Goal: Task Accomplishment & Management: Use online tool/utility

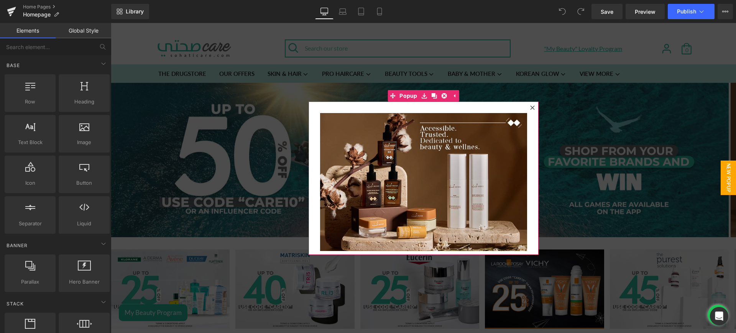
drag, startPoint x: 533, startPoint y: 108, endPoint x: 528, endPoint y: 107, distance: 4.6
click at [533, 108] on div at bounding box center [532, 107] width 9 height 9
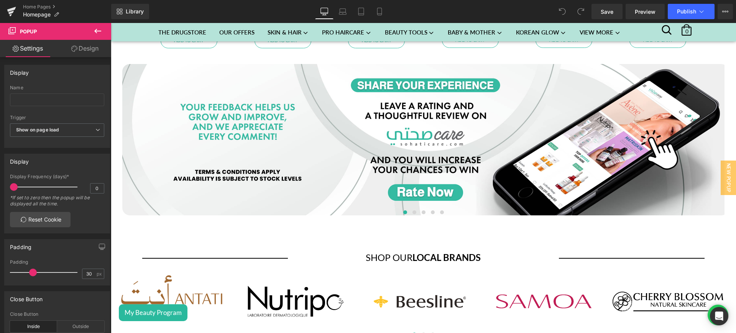
scroll to position [2082, 0]
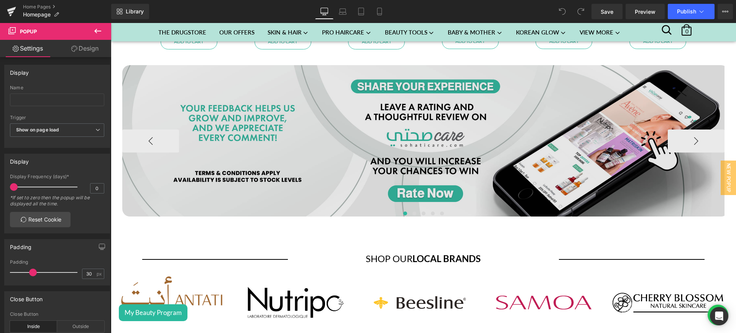
click at [427, 127] on img at bounding box center [425, 141] width 607 height 152
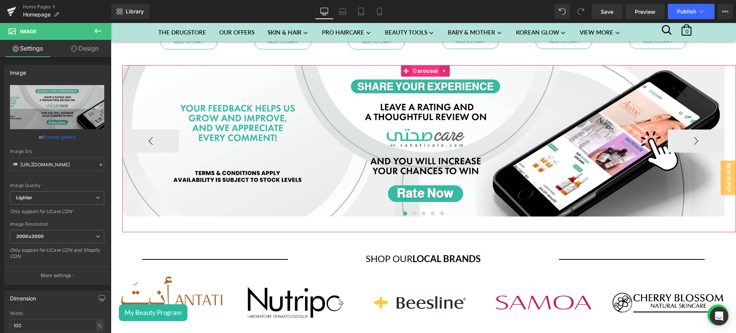
click at [423, 70] on span "Carousel" at bounding box center [425, 71] width 29 height 12
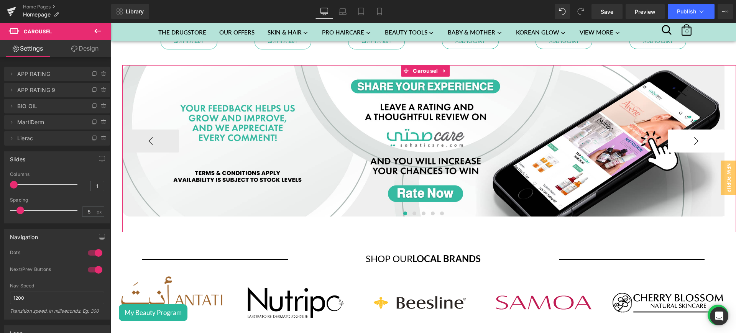
click at [692, 135] on button "›" at bounding box center [696, 141] width 57 height 23
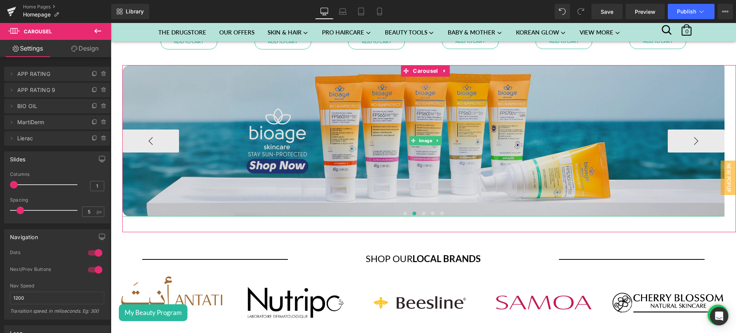
click at [434, 100] on img at bounding box center [425, 141] width 607 height 152
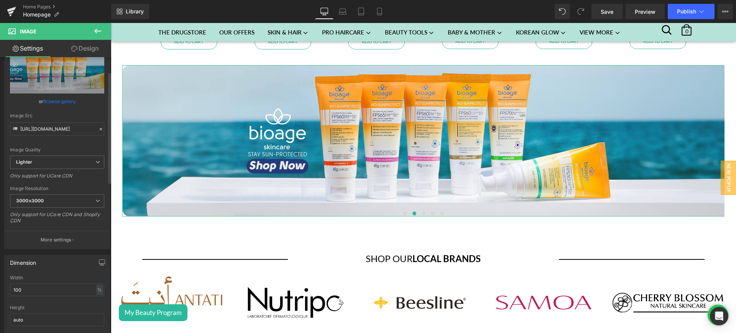
scroll to position [0, 0]
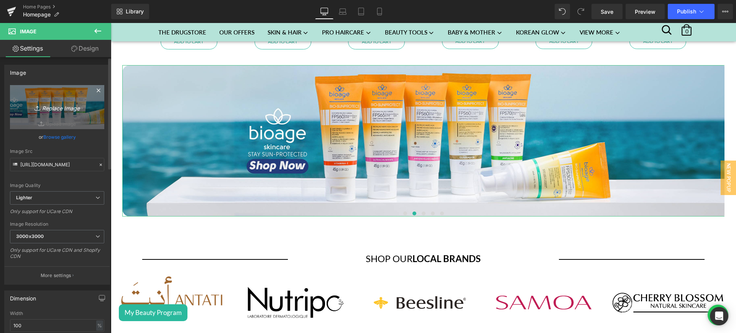
click at [54, 104] on icon "Replace Image" at bounding box center [56, 107] width 61 height 10
type input "C:\fakepath\bio web.jpg"
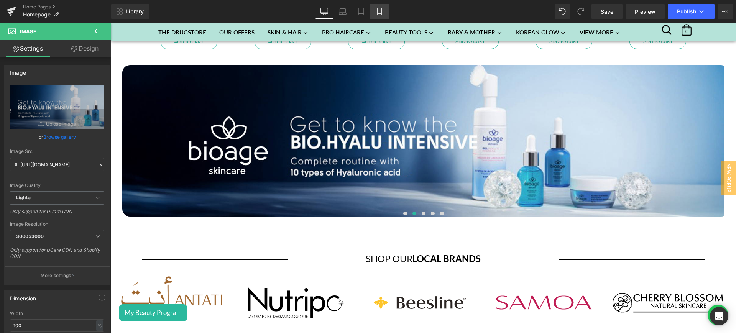
click at [381, 9] on icon at bounding box center [380, 12] width 8 height 8
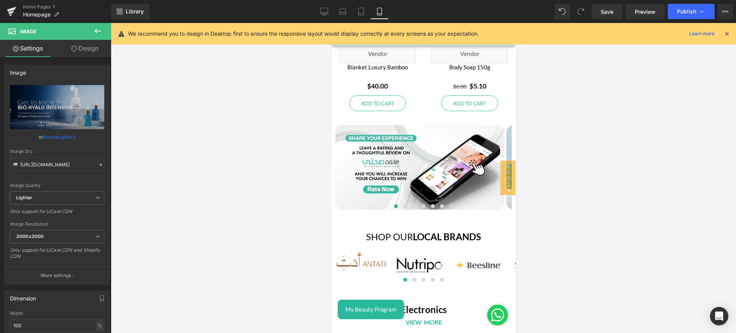
scroll to position [2623, 0]
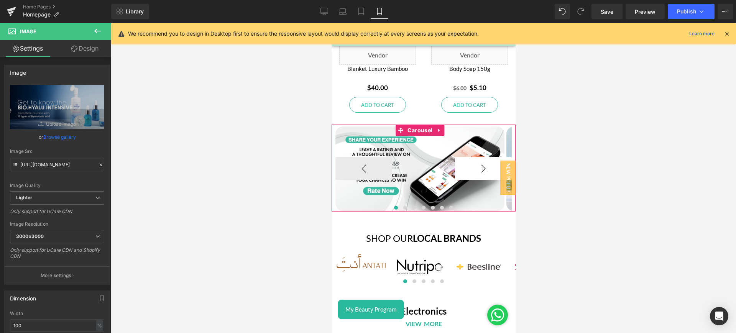
click at [455, 161] on button "›" at bounding box center [483, 168] width 57 height 23
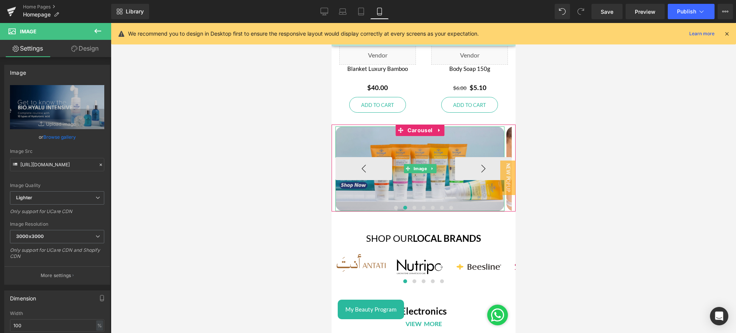
click at [401, 143] on img at bounding box center [419, 169] width 169 height 85
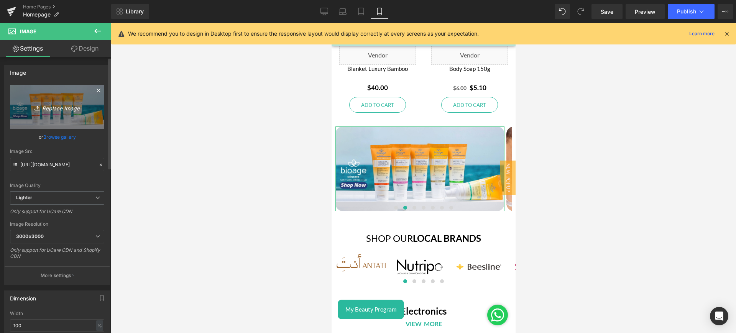
click at [61, 103] on icon "Replace Image" at bounding box center [56, 107] width 61 height 10
type input "C:\fakepath\bio mob.jpg"
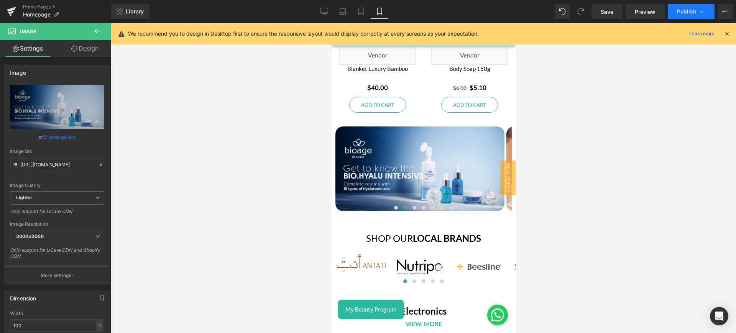
click at [686, 11] on span "Publish" at bounding box center [686, 11] width 19 height 6
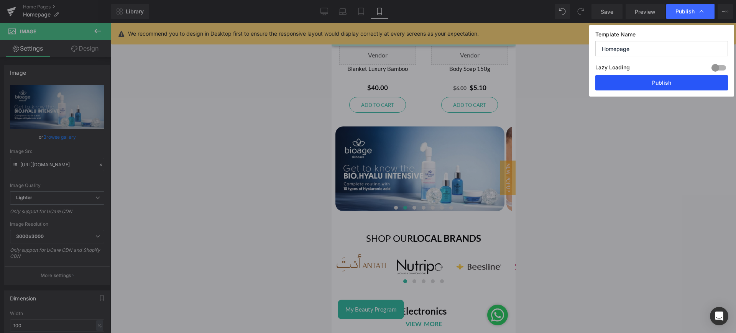
click at [640, 78] on button "Publish" at bounding box center [661, 82] width 133 height 15
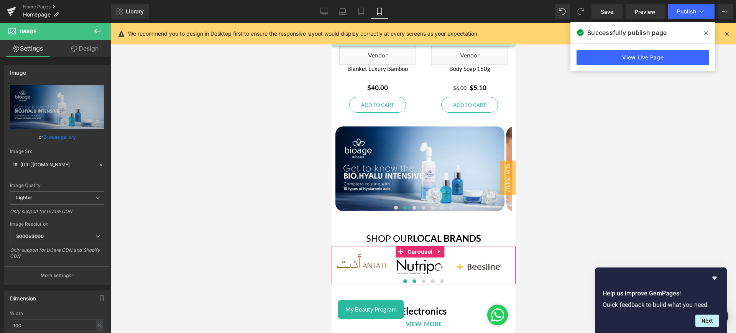
click at [412, 280] on span at bounding box center [414, 282] width 4 height 4
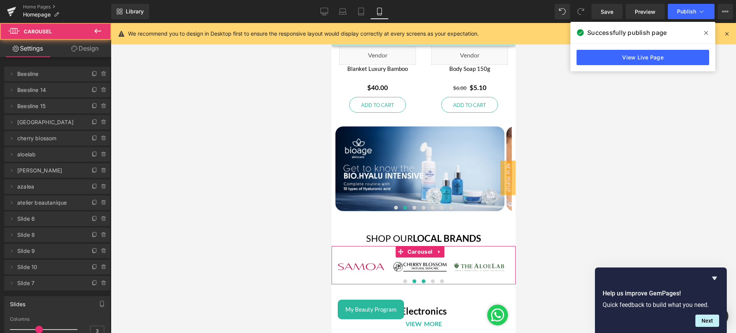
click at [421, 280] on span at bounding box center [423, 282] width 4 height 4
click at [431, 280] on span at bounding box center [433, 282] width 4 height 4
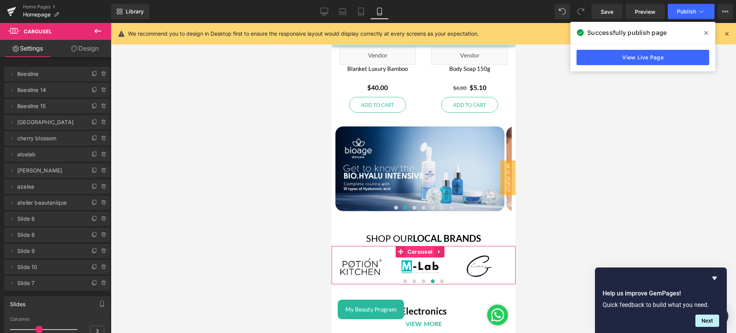
click at [421, 246] on span "Carousel" at bounding box center [419, 252] width 29 height 12
click at [92, 186] on icon at bounding box center [93, 186] width 3 height 3
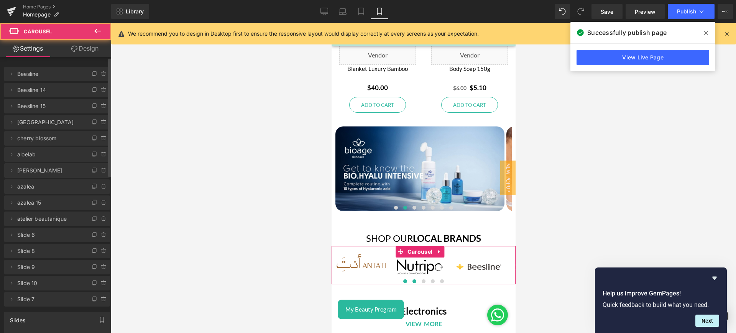
click at [412, 280] on span at bounding box center [414, 282] width 4 height 4
click at [421, 280] on span at bounding box center [423, 282] width 4 height 4
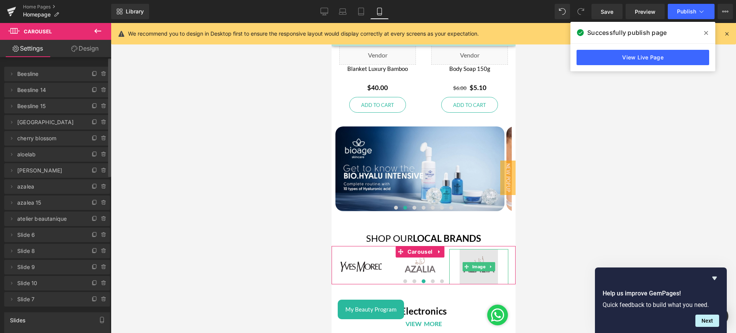
click at [463, 254] on img at bounding box center [478, 266] width 59 height 35
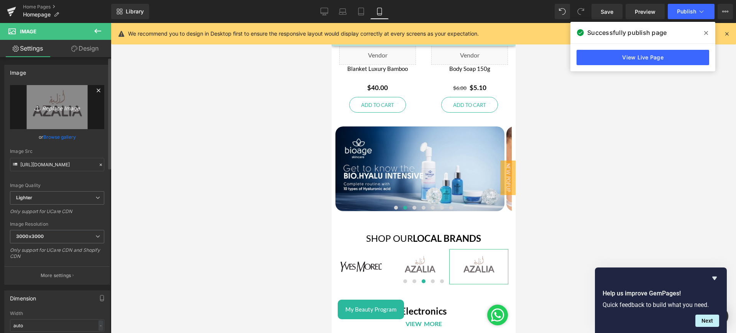
click at [60, 110] on icon "Replace Image" at bounding box center [56, 107] width 61 height 10
type input "C:\fakepath\Khan el [PERSON_NAME] logo.png"
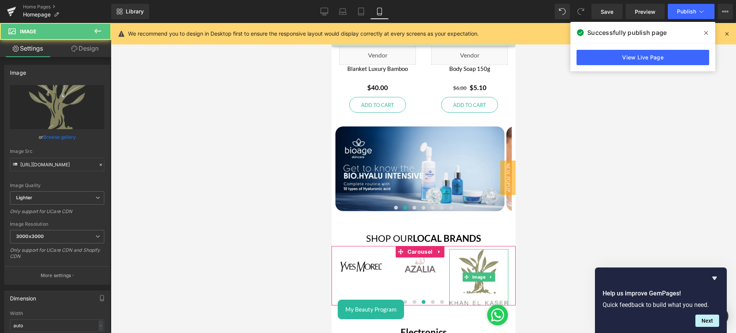
click at [464, 283] on img at bounding box center [478, 277] width 59 height 56
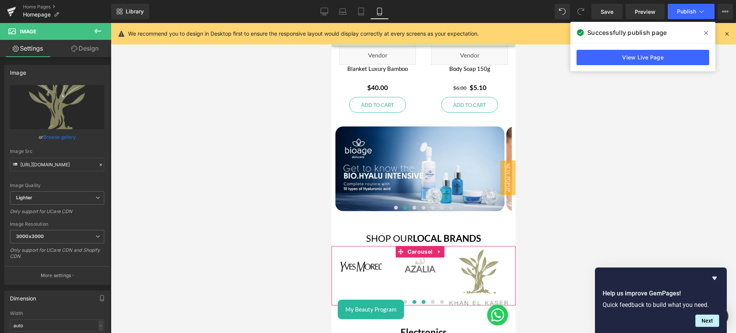
click at [412, 298] on button at bounding box center [413, 302] width 9 height 8
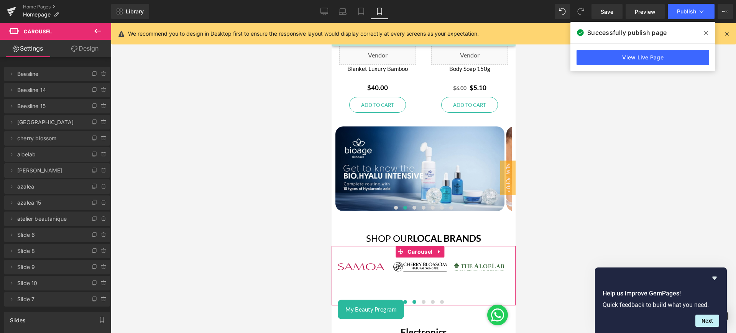
click at [403, 298] on button at bounding box center [404, 302] width 9 height 8
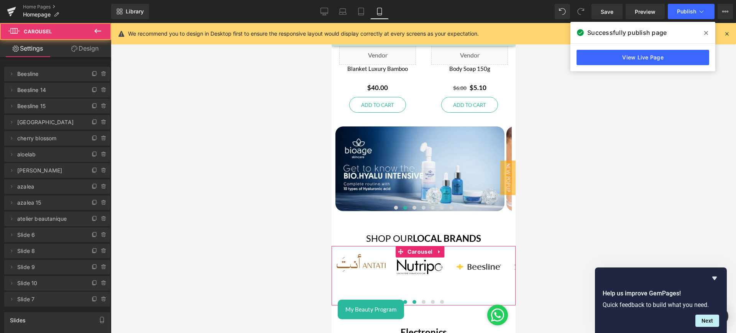
click at [412, 300] on span at bounding box center [414, 302] width 4 height 4
click at [421, 300] on span at bounding box center [423, 302] width 4 height 4
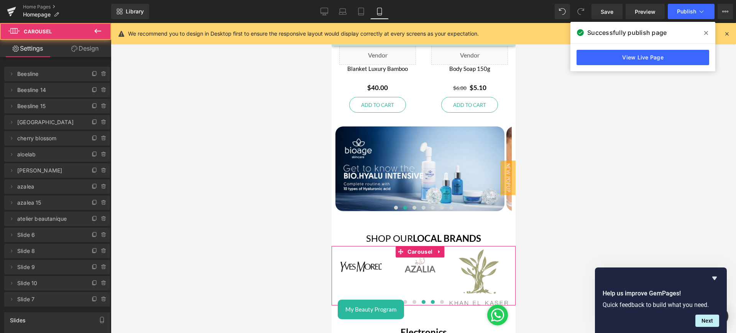
click at [431, 300] on span at bounding box center [433, 302] width 4 height 4
click at [440, 300] on span at bounding box center [442, 302] width 4 height 4
click at [421, 300] on span at bounding box center [423, 302] width 4 height 4
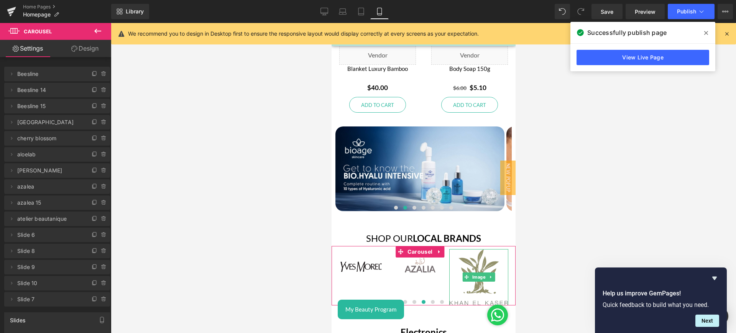
click at [465, 257] on img at bounding box center [478, 277] width 59 height 56
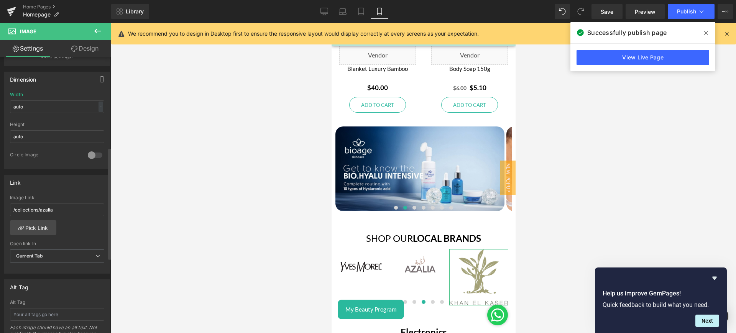
scroll to position [222, 0]
click at [39, 224] on link "Pick Link" at bounding box center [33, 224] width 46 height 15
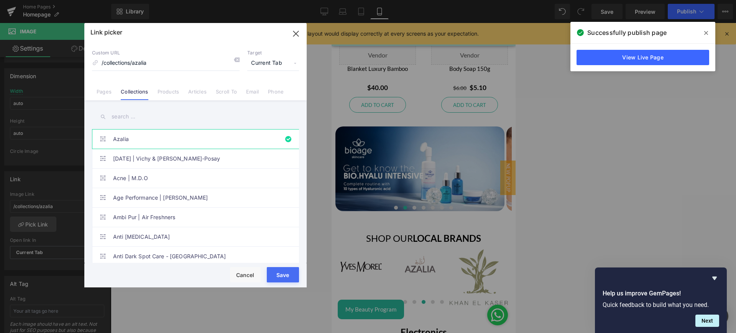
click at [136, 112] on input "text" at bounding box center [195, 116] width 207 height 17
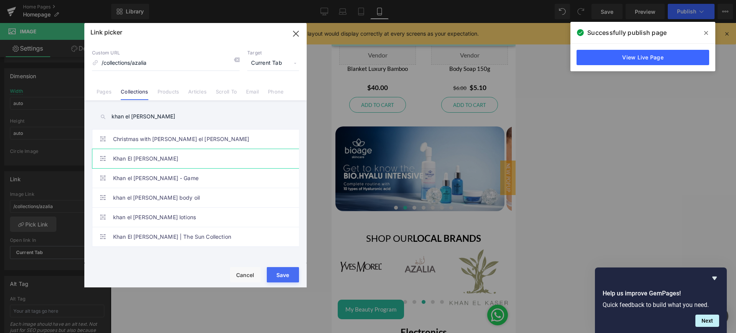
type input "khan el [PERSON_NAME]"
click at [173, 163] on link "Khan El [PERSON_NAME]" at bounding box center [197, 158] width 169 height 19
click at [295, 272] on button "Save" at bounding box center [283, 274] width 32 height 15
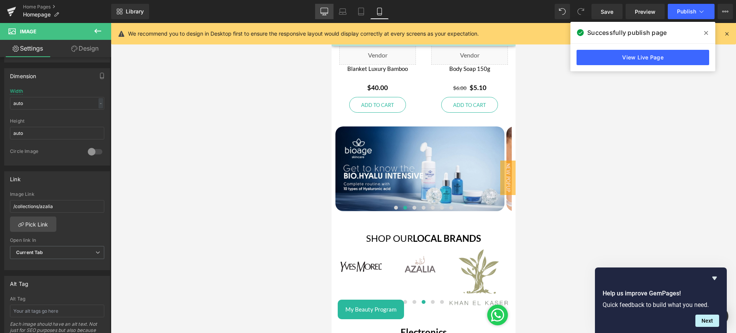
click at [321, 11] on icon at bounding box center [324, 11] width 7 height 6
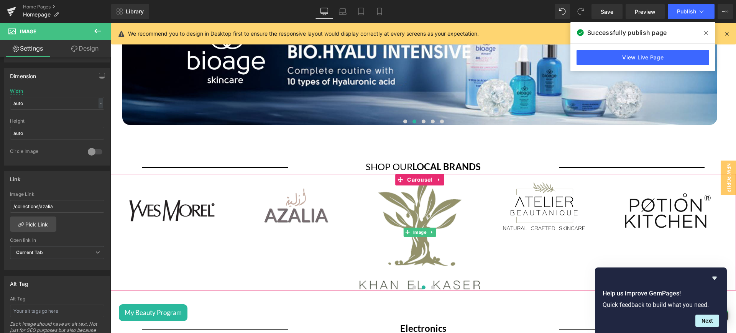
scroll to position [2210, 0]
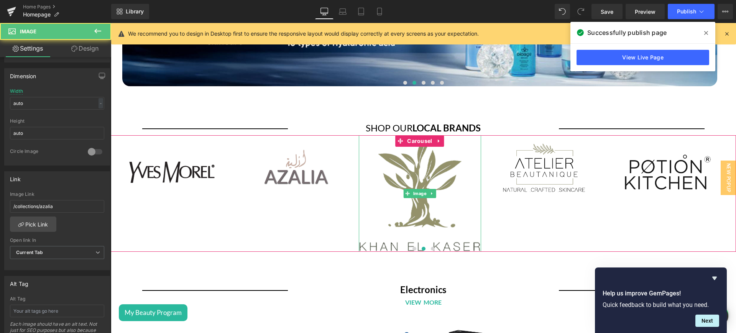
click at [386, 153] on img at bounding box center [420, 193] width 122 height 117
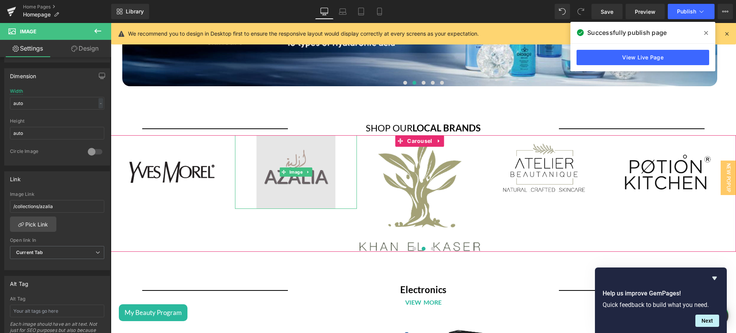
click at [342, 166] on img at bounding box center [296, 171] width 122 height 73
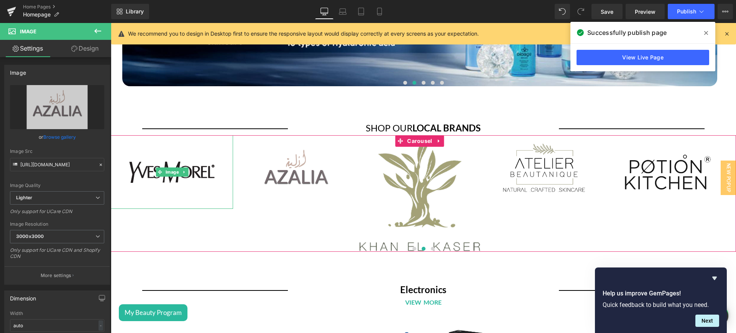
click at [209, 139] on img at bounding box center [172, 171] width 122 height 73
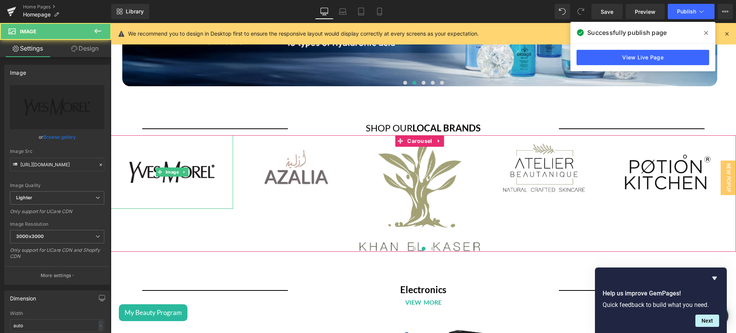
click at [198, 143] on img at bounding box center [172, 171] width 122 height 73
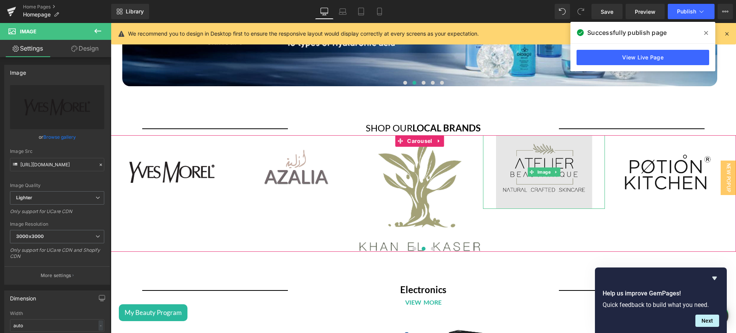
click at [576, 149] on img at bounding box center [544, 171] width 122 height 73
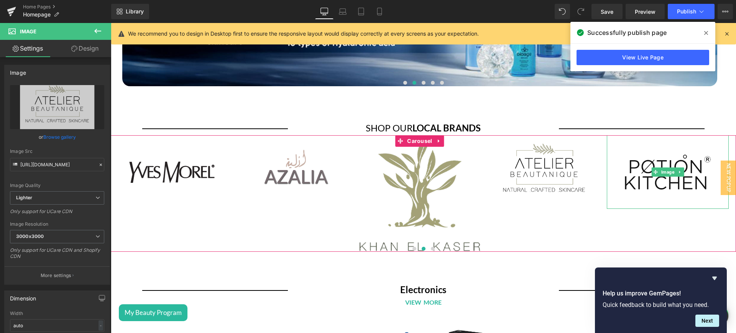
click at [654, 148] on img at bounding box center [668, 171] width 122 height 73
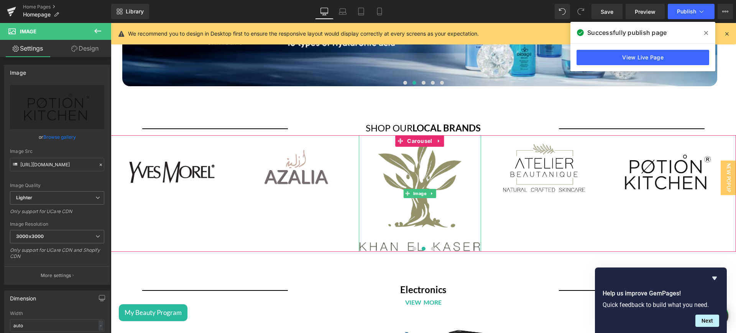
click at [459, 151] on img at bounding box center [420, 193] width 122 height 117
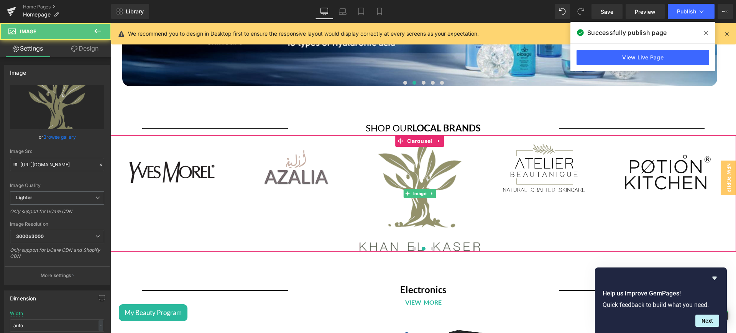
click at [382, 153] on img at bounding box center [420, 193] width 122 height 117
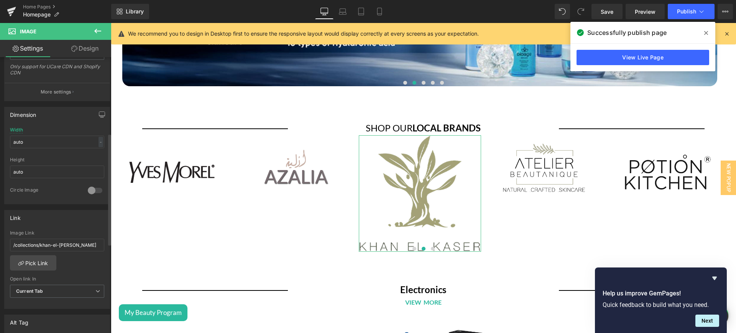
scroll to position [188, 0]
click at [46, 260] on link "Pick Link" at bounding box center [33, 258] width 46 height 15
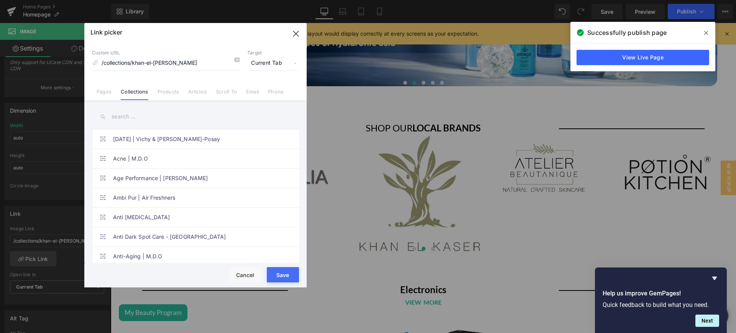
click at [280, 271] on button "Save" at bounding box center [283, 274] width 32 height 15
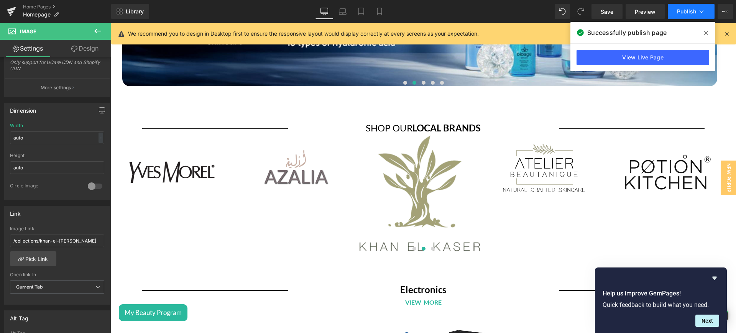
click at [679, 12] on span "Publish" at bounding box center [686, 11] width 19 height 6
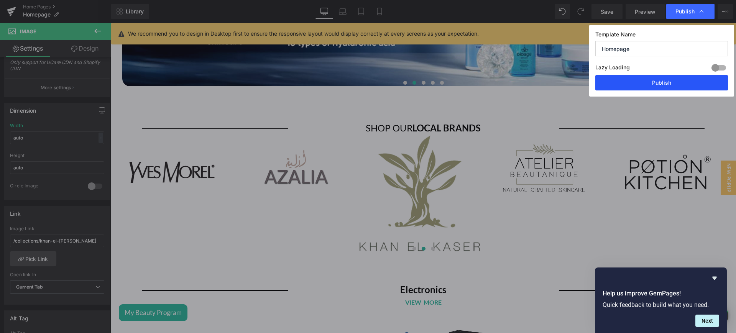
click at [660, 88] on button "Publish" at bounding box center [661, 82] width 133 height 15
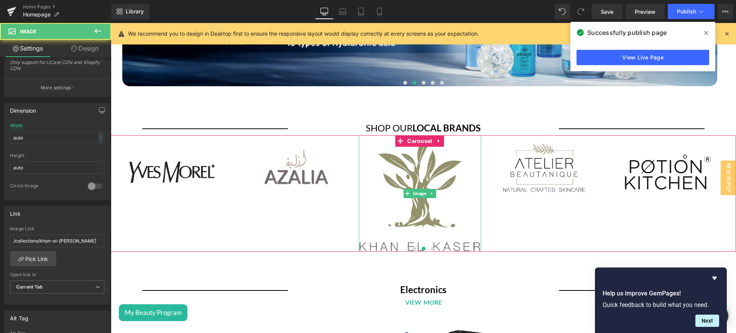
click at [433, 156] on img at bounding box center [420, 193] width 122 height 117
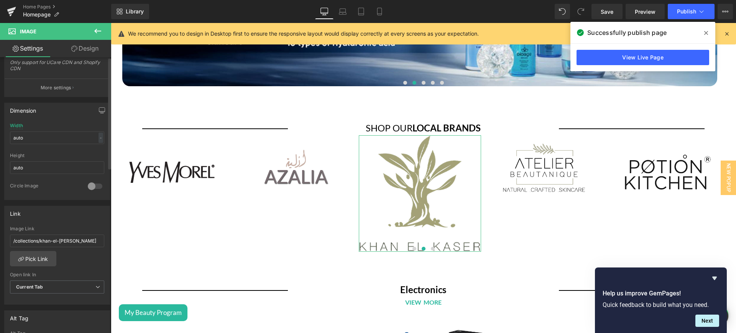
scroll to position [0, 0]
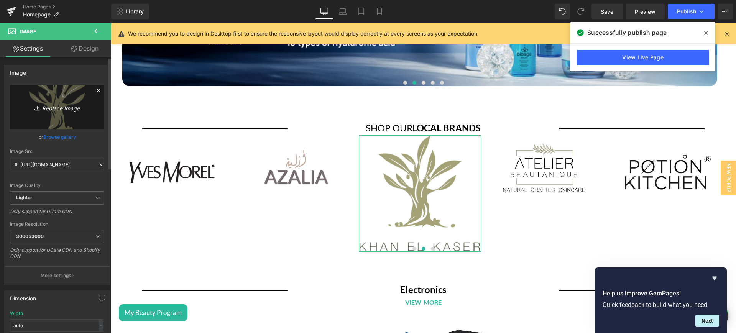
click at [62, 106] on icon "Replace Image" at bounding box center [56, 107] width 61 height 10
type input "C:\fakepath\Khan el [PERSON_NAME] logo.png"
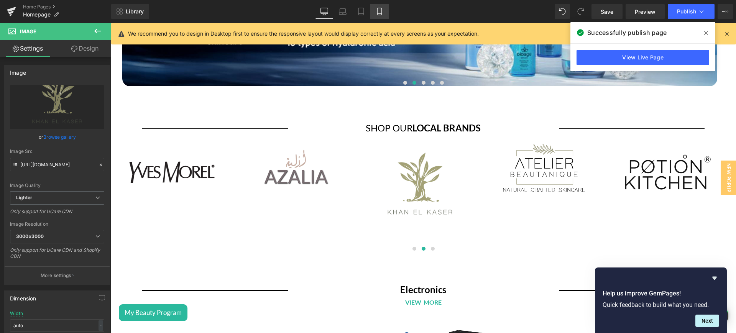
click at [377, 15] on icon at bounding box center [380, 12] width 8 height 8
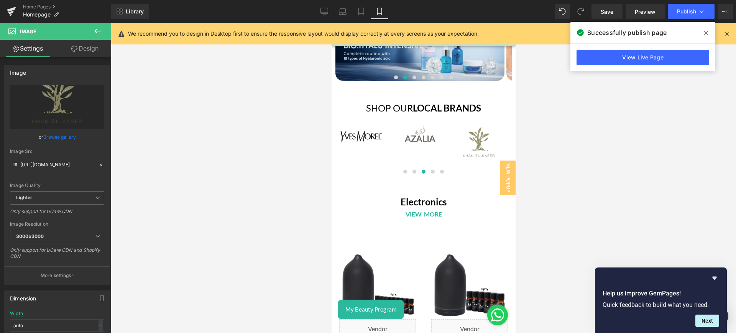
scroll to position [2731, 0]
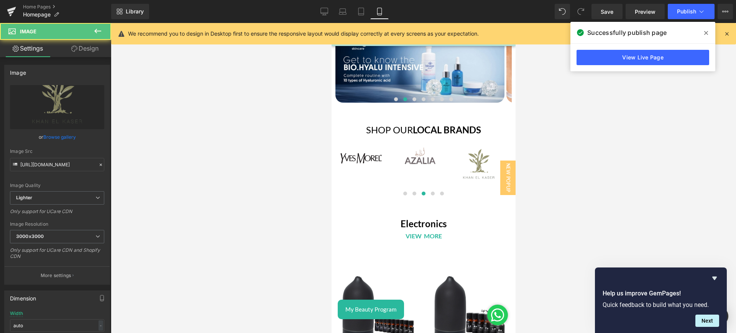
click at [476, 154] on img at bounding box center [478, 169] width 59 height 56
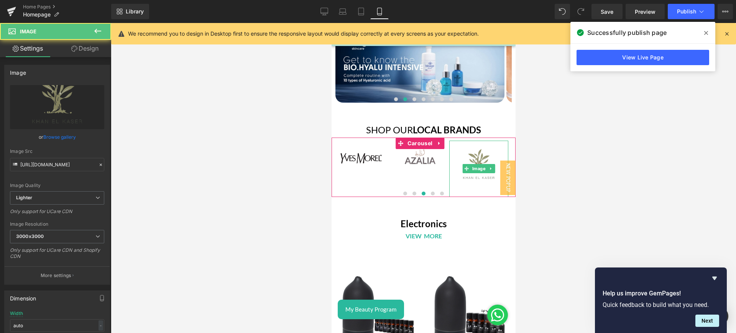
click at [469, 145] on img at bounding box center [478, 169] width 59 height 56
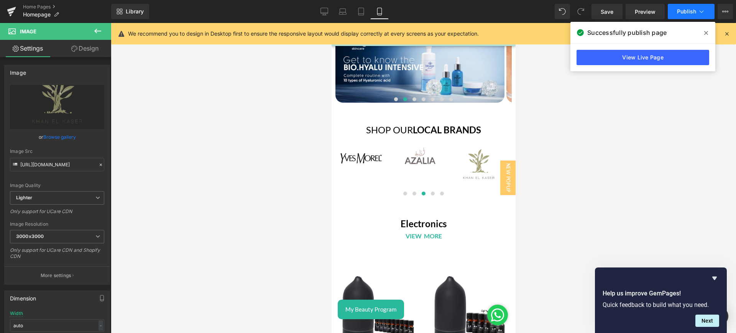
click at [672, 11] on button "Publish" at bounding box center [691, 11] width 47 height 15
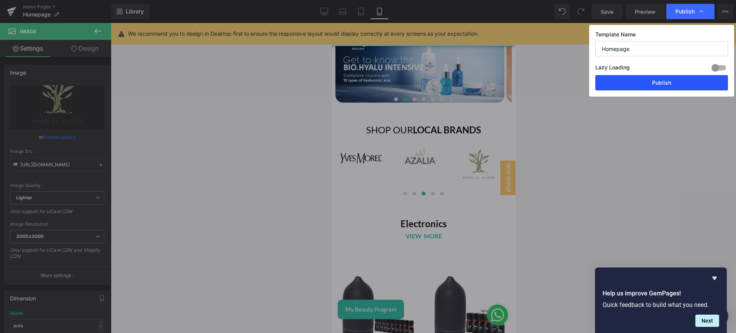
click at [675, 84] on button "Publish" at bounding box center [661, 82] width 133 height 15
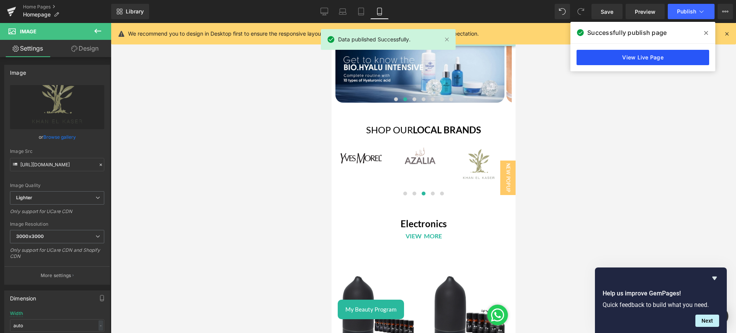
click at [628, 62] on link "View Live Page" at bounding box center [643, 57] width 133 height 15
